Goal: Find specific page/section: Find specific page/section

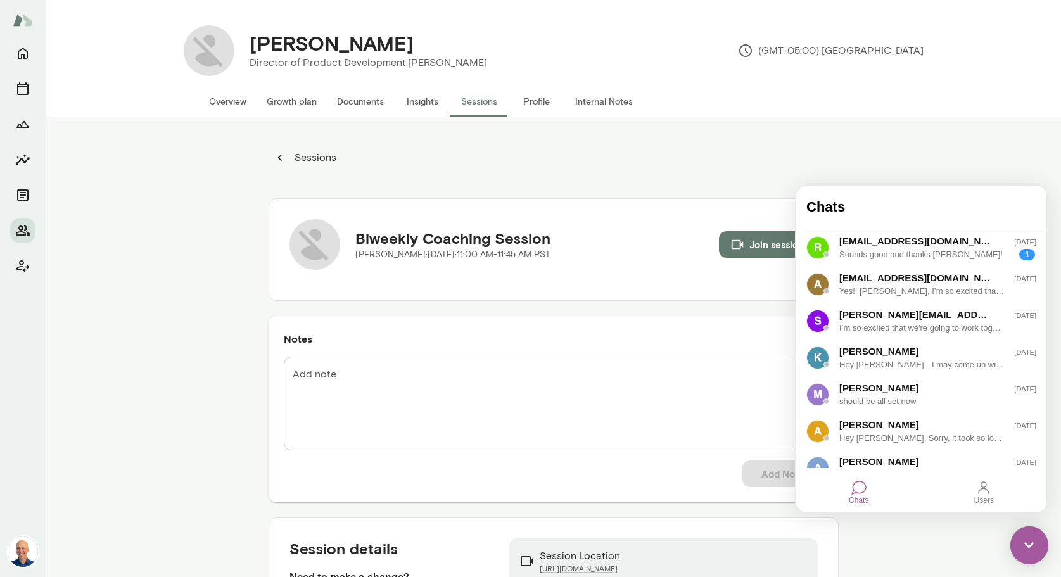
click at [1028, 542] on img at bounding box center [1030, 546] width 38 height 38
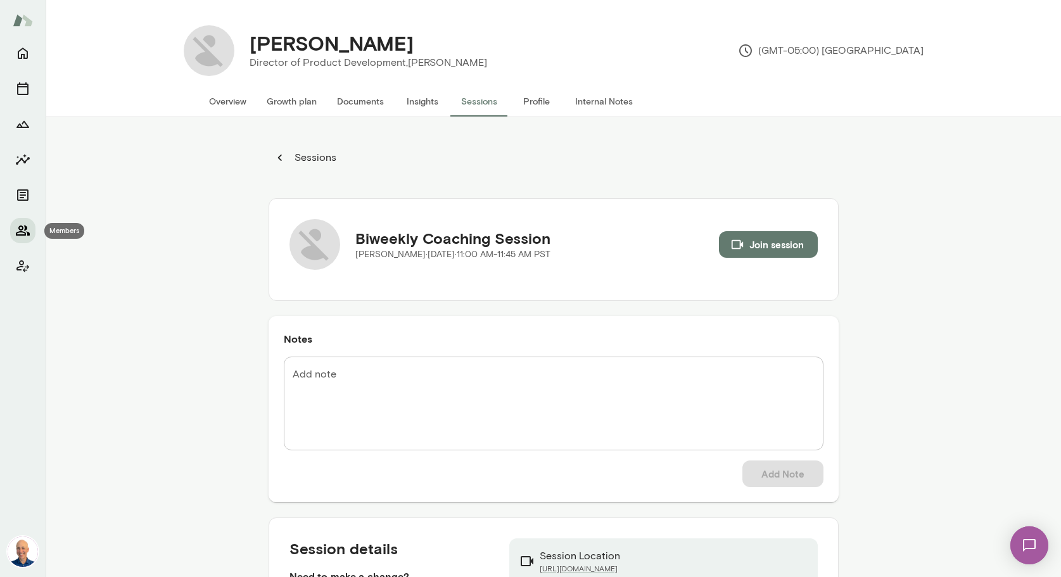
click at [24, 233] on icon "Members" at bounding box center [22, 230] width 15 height 15
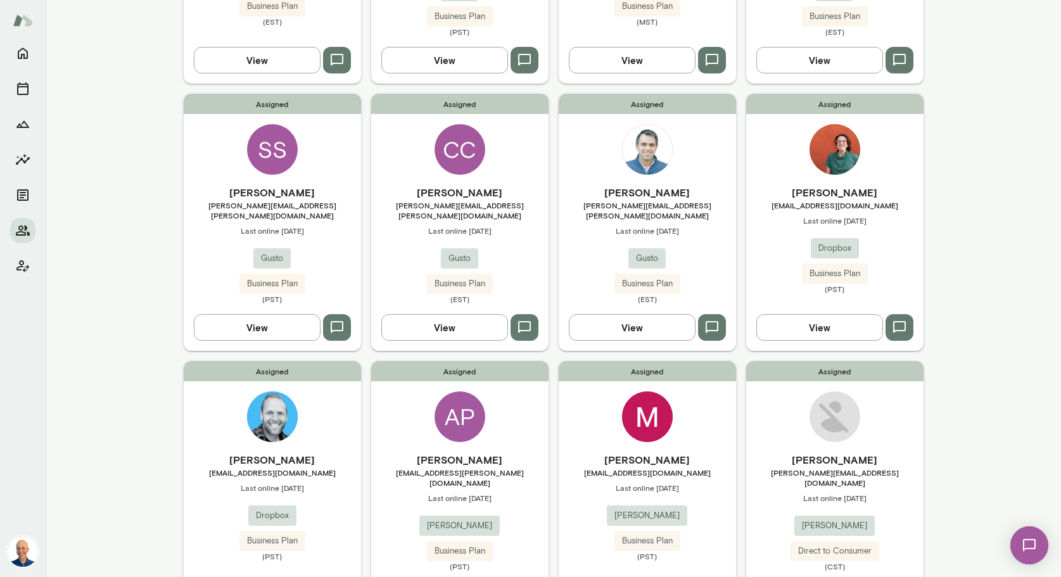
scroll to position [876, 0]
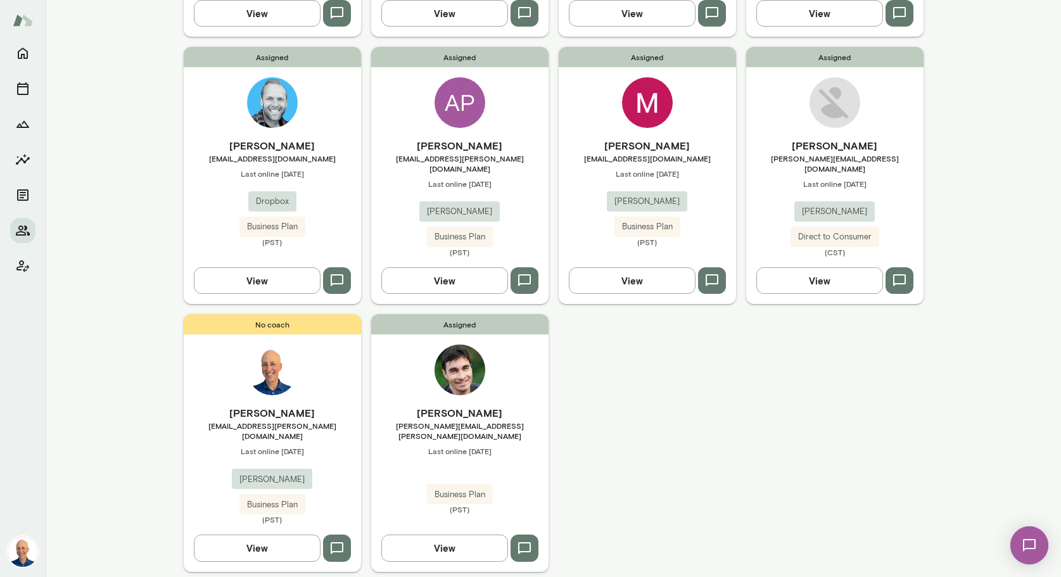
click at [527, 370] on div "Assigned [PERSON_NAME] [PERSON_NAME][EMAIL_ADDRESS][PERSON_NAME][DOMAIN_NAME] L…" at bounding box center [459, 442] width 177 height 257
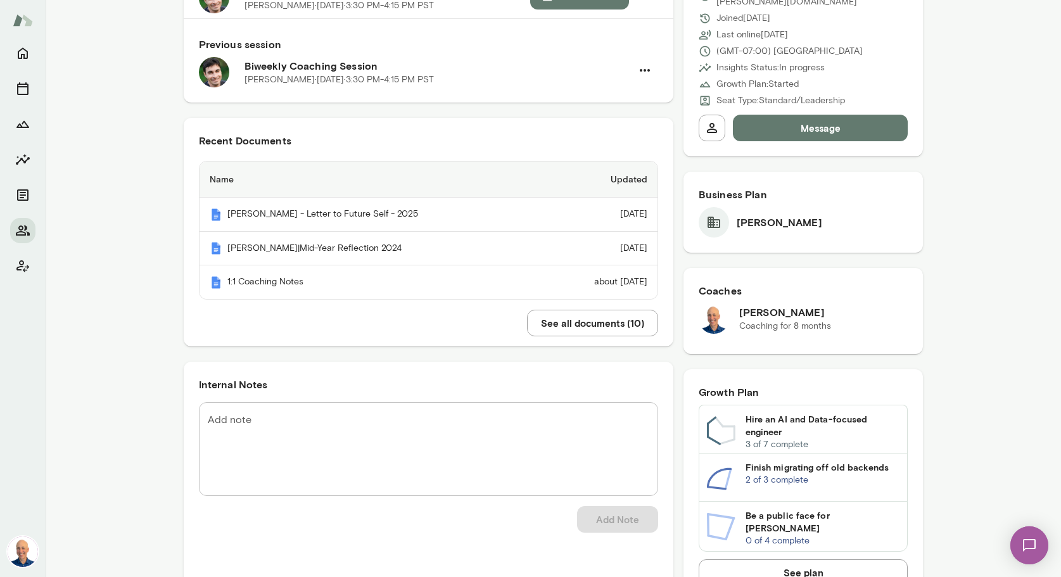
scroll to position [98, 0]
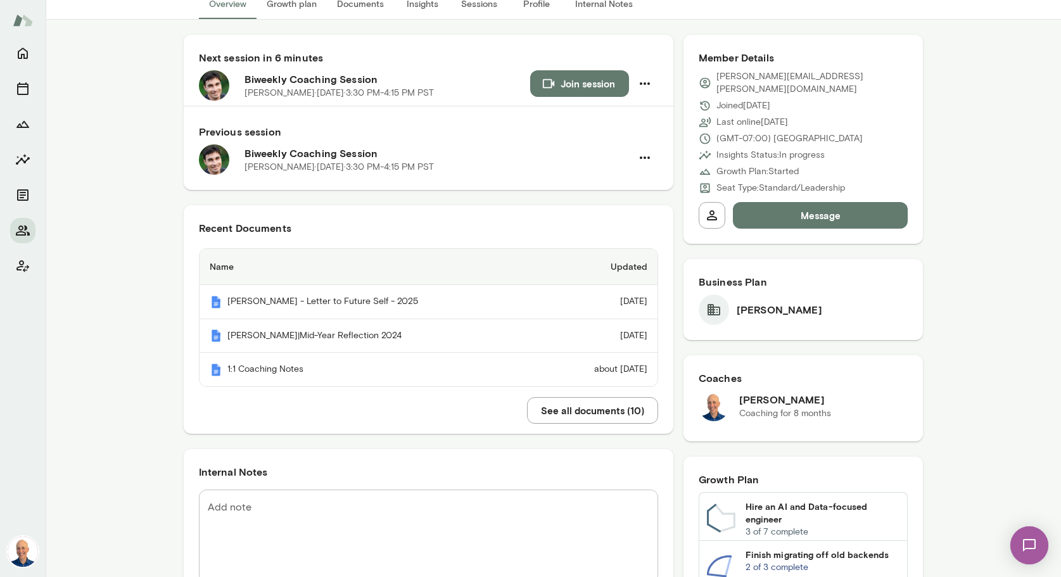
click at [551, 82] on icon "button" at bounding box center [548, 84] width 11 height 10
